Goal: Book appointment/travel/reservation

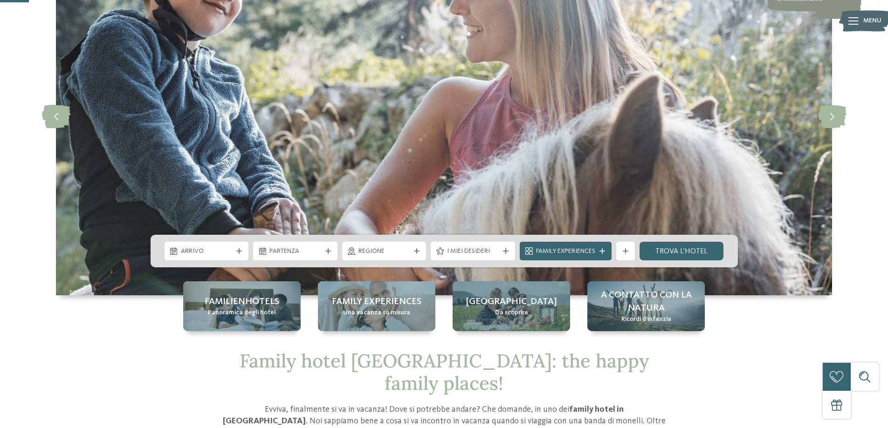
scroll to position [93, 0]
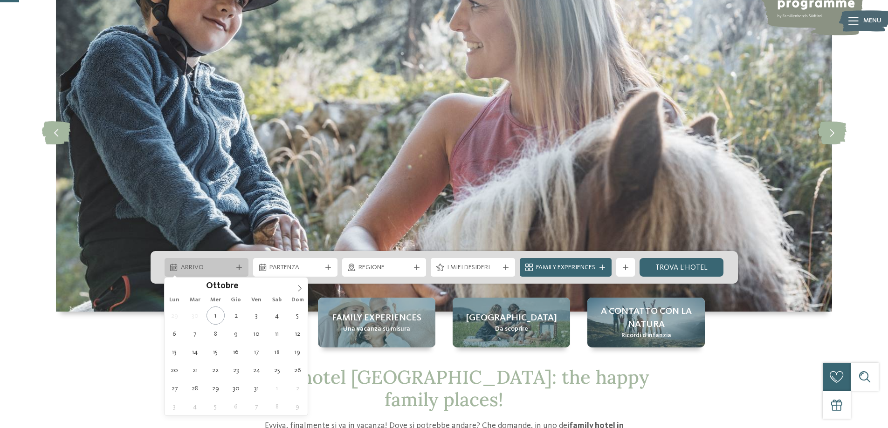
click at [241, 268] on icon at bounding box center [239, 268] width 6 height 6
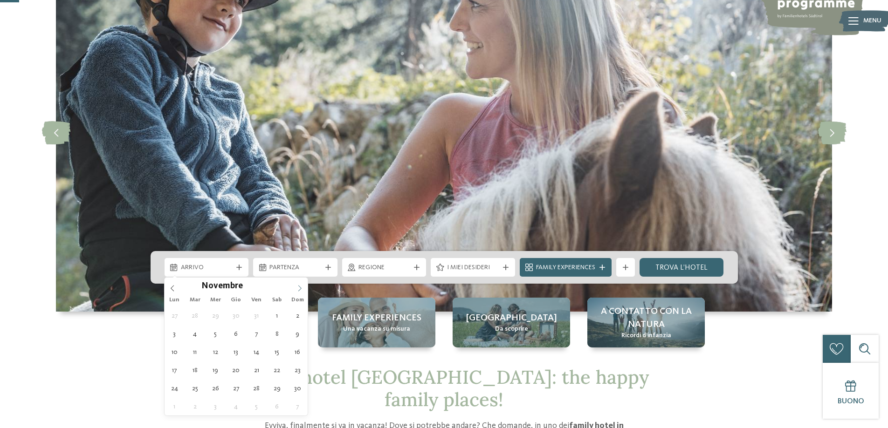
click at [301, 287] on icon at bounding box center [299, 288] width 7 height 7
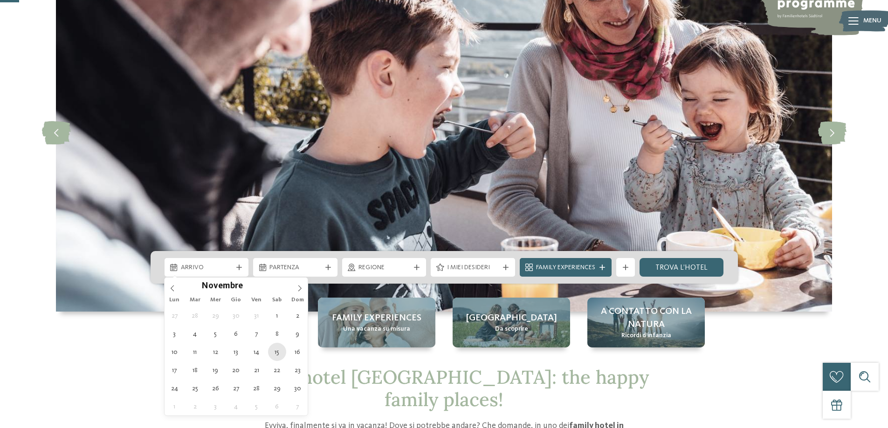
type div "[DATE]"
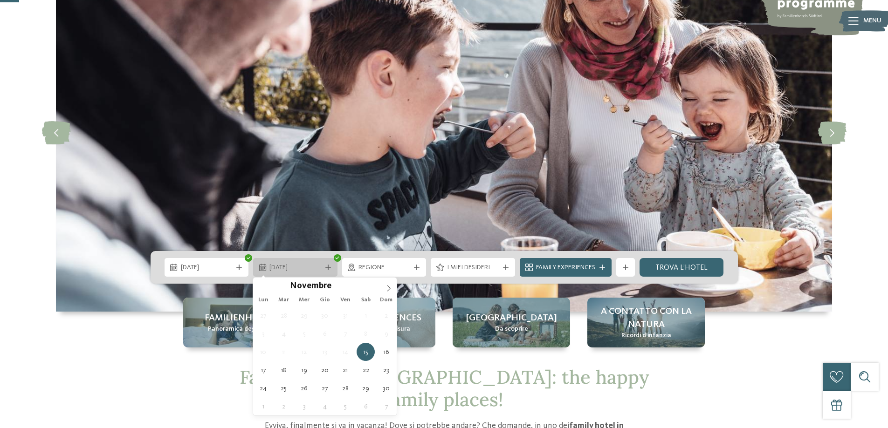
click at [323, 267] on div "[DATE]" at bounding box center [295, 267] width 56 height 10
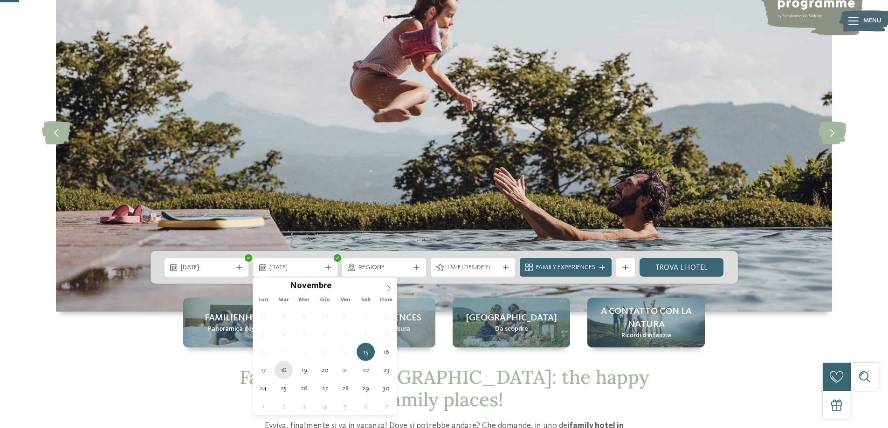
type div "[DATE]"
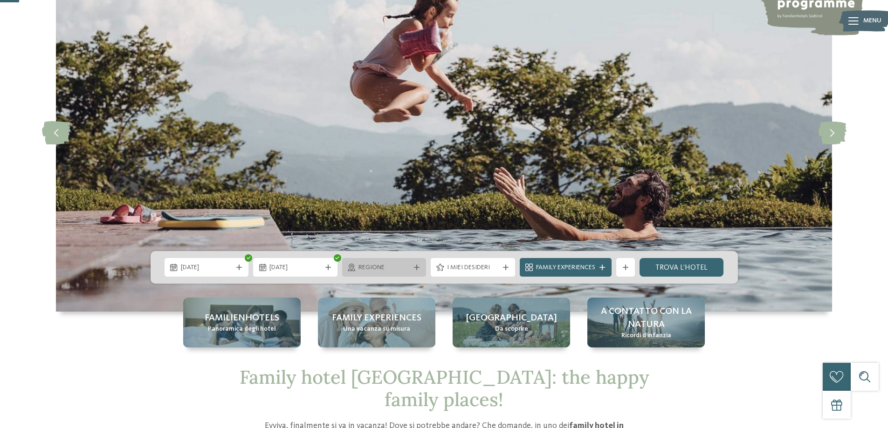
click at [412, 263] on div "Regione" at bounding box center [384, 267] width 56 height 10
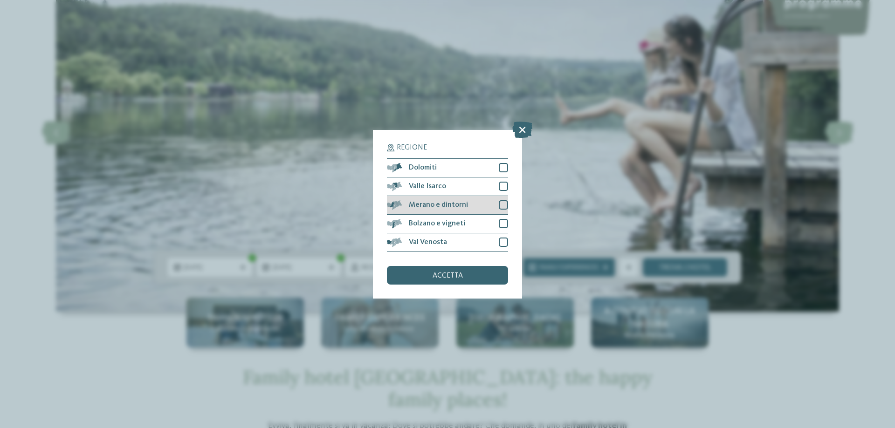
click at [419, 202] on span "Merano e dintorni" at bounding box center [438, 204] width 59 height 7
click at [451, 276] on span "accetta" at bounding box center [447, 275] width 30 height 7
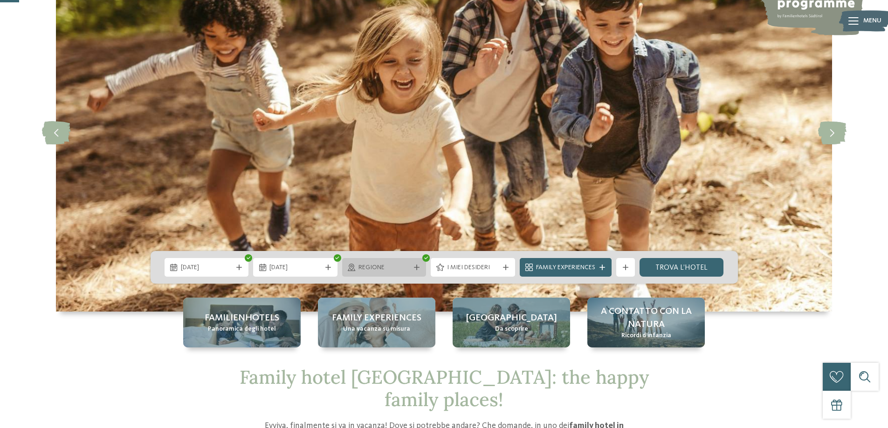
click at [412, 267] on div at bounding box center [416, 268] width 9 height 6
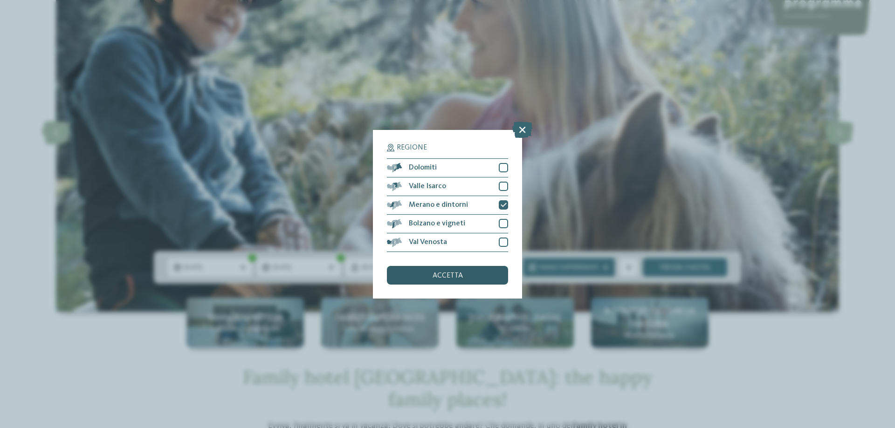
click at [455, 275] on span "accetta" at bounding box center [447, 275] width 30 height 7
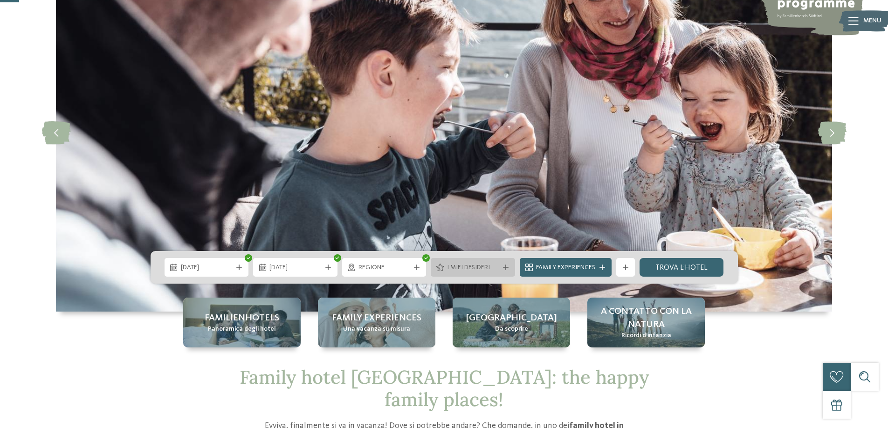
click at [470, 266] on span "I miei desideri" at bounding box center [473, 267] width 52 height 9
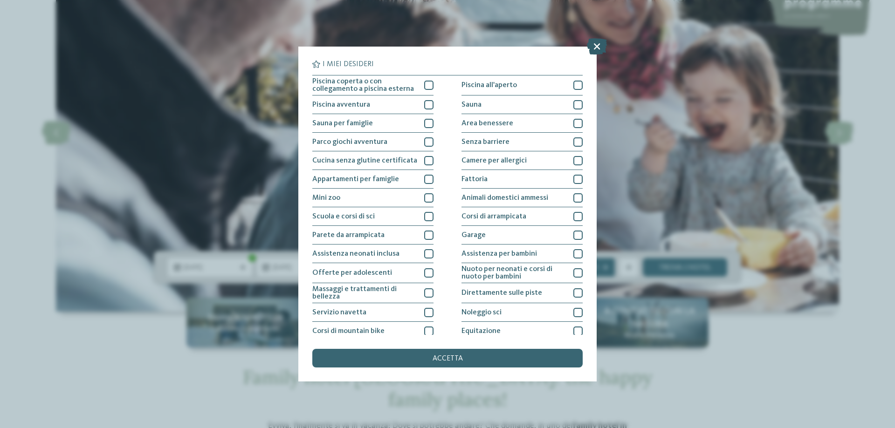
click at [596, 46] on icon at bounding box center [597, 46] width 20 height 16
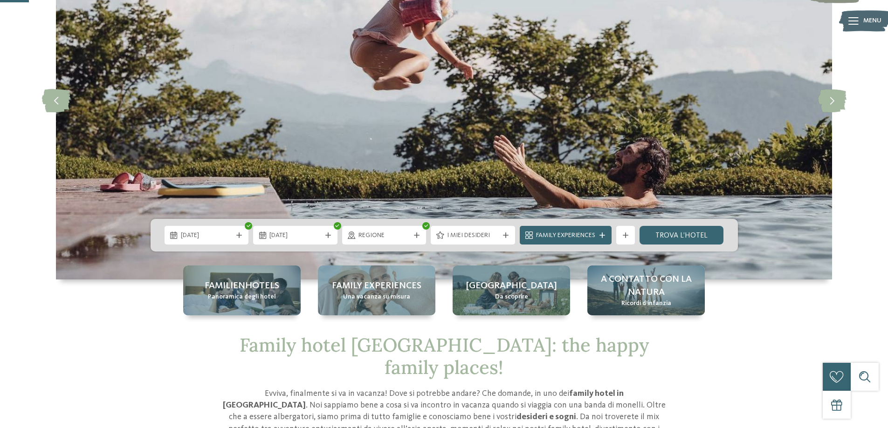
scroll to position [140, 0]
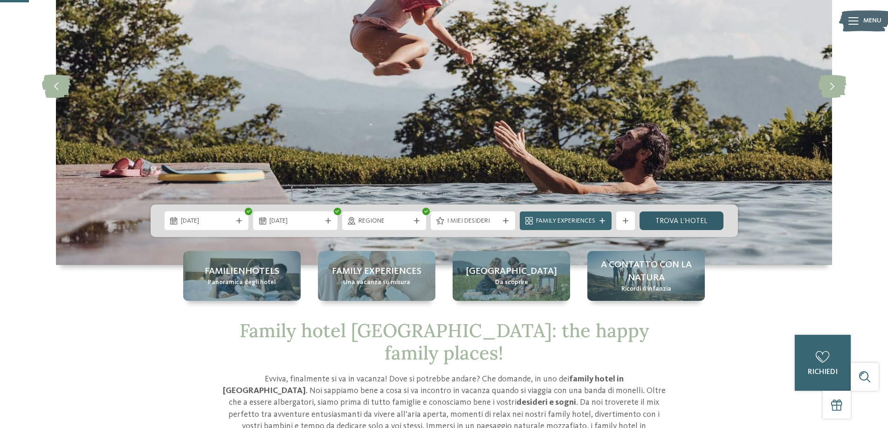
click at [688, 216] on link "trova l’hotel" at bounding box center [681, 221] width 84 height 19
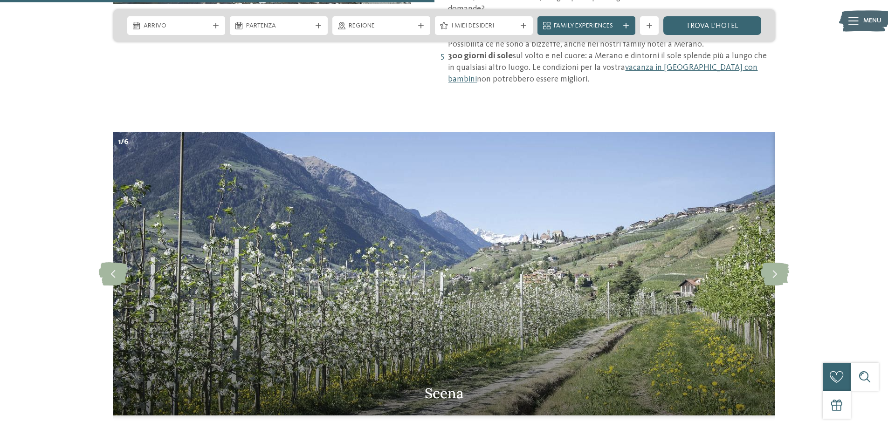
scroll to position [932, 0]
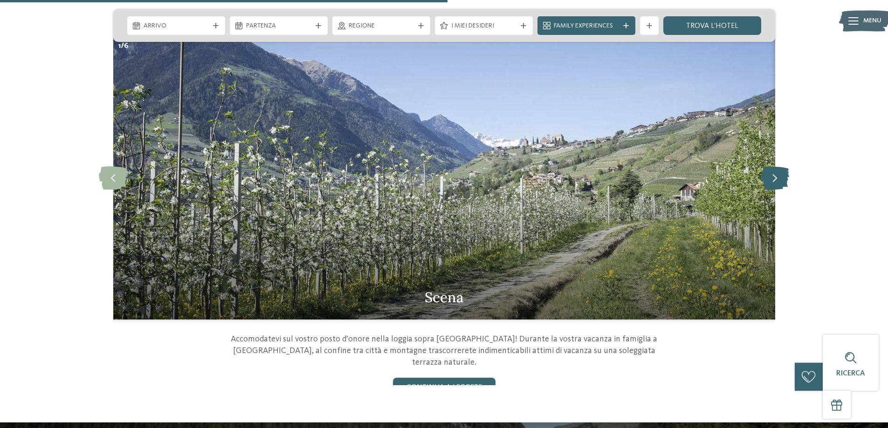
click at [782, 167] on icon at bounding box center [775, 177] width 28 height 23
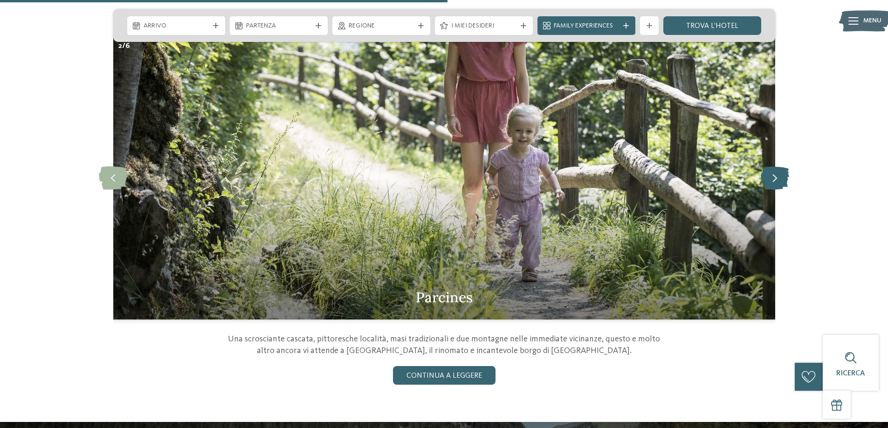
click at [782, 167] on icon at bounding box center [775, 177] width 28 height 23
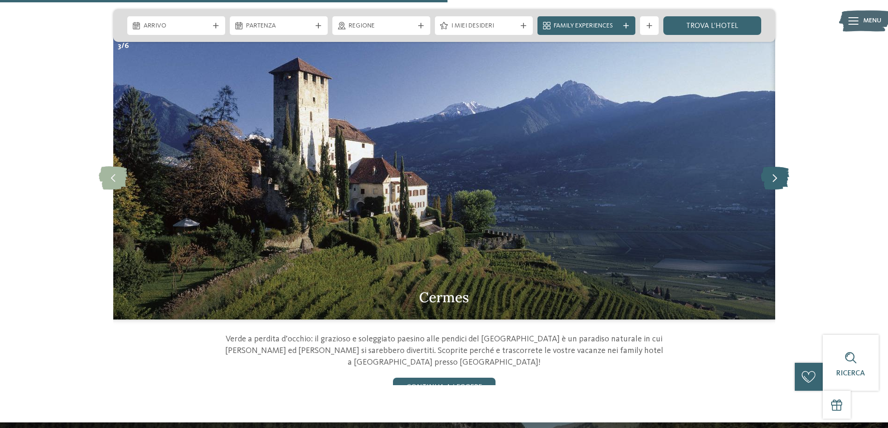
click at [782, 167] on icon at bounding box center [775, 177] width 28 height 23
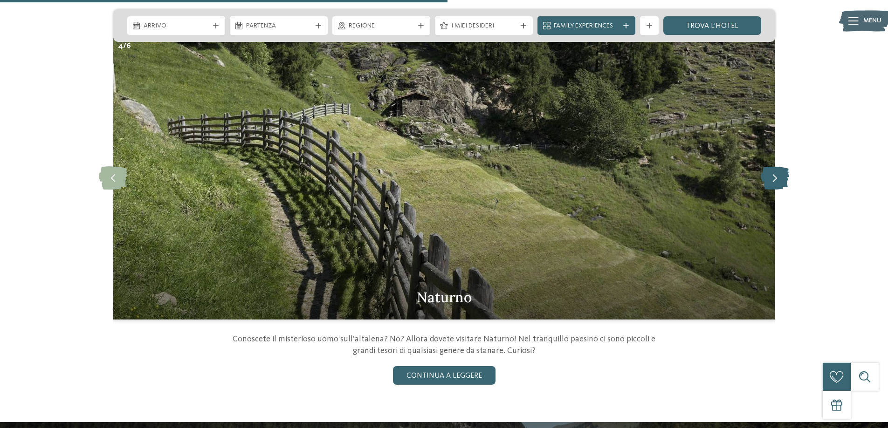
click at [782, 167] on icon at bounding box center [775, 177] width 28 height 23
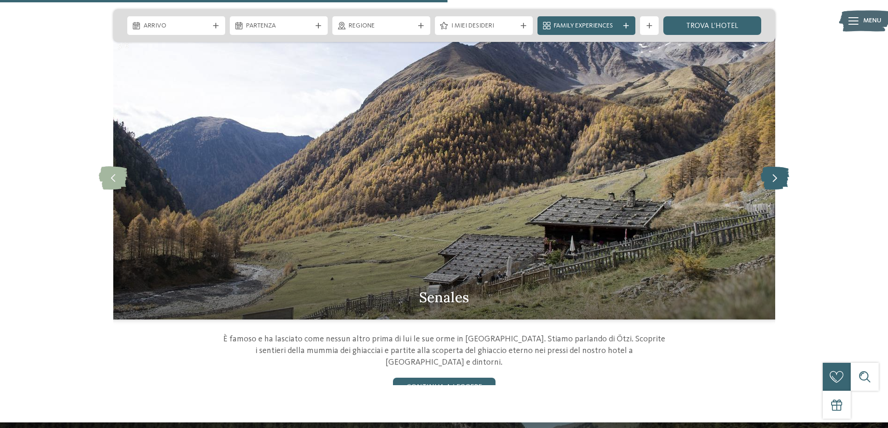
click at [782, 167] on icon at bounding box center [775, 177] width 28 height 23
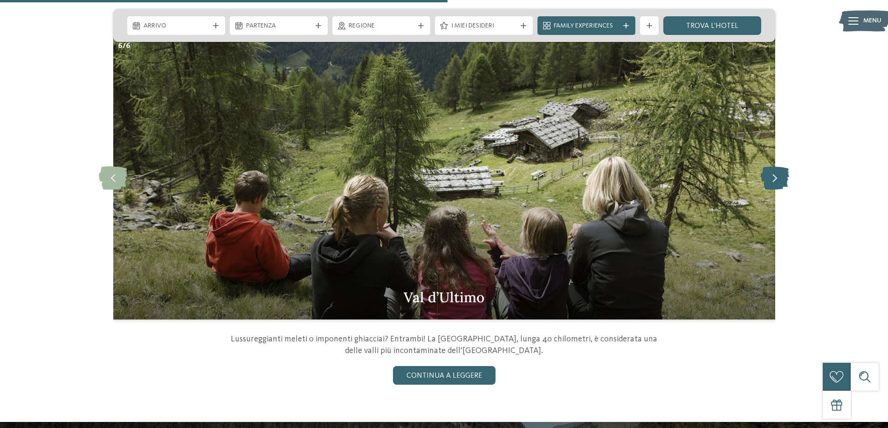
click at [782, 167] on icon at bounding box center [775, 177] width 28 height 23
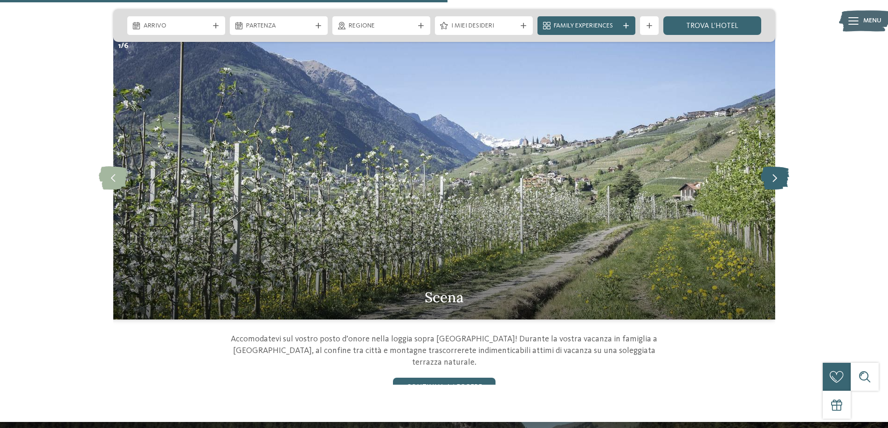
click at [782, 167] on icon at bounding box center [775, 177] width 28 height 23
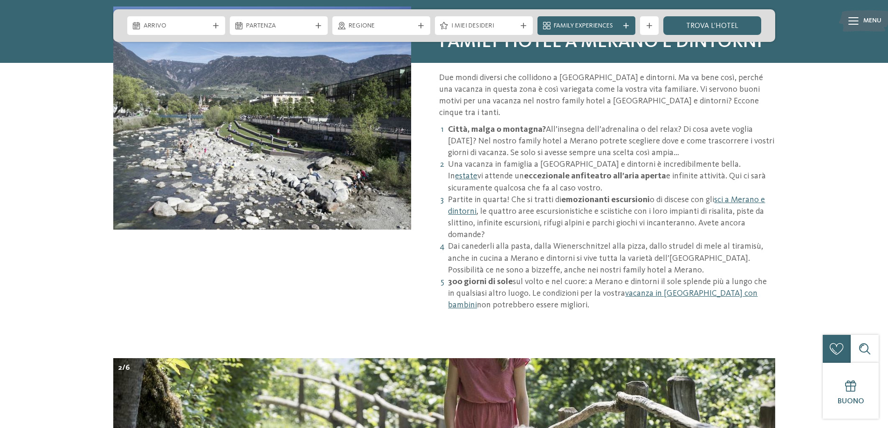
scroll to position [466, 0]
